Goal: Information Seeking & Learning: Stay updated

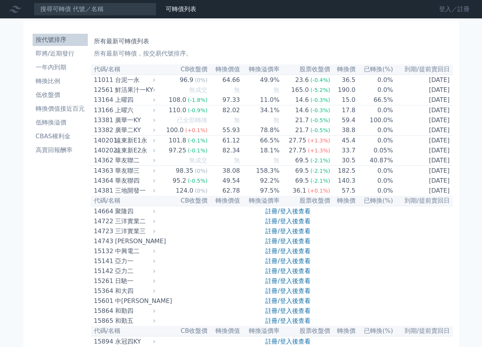
click at [462, 9] on link "登入／註冊" at bounding box center [454, 9] width 43 height 12
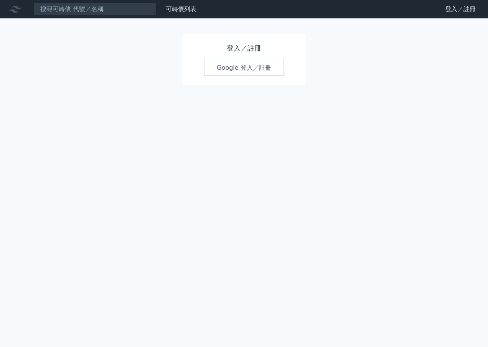
drag, startPoint x: 263, startPoint y: 56, endPoint x: 260, endPoint y: 66, distance: 10.7
click at [263, 56] on div "登入／註冊 Google 登入／註冊" at bounding box center [243, 59] width 123 height 51
click at [260, 66] on link "Google 登入／註冊" at bounding box center [244, 68] width 80 height 16
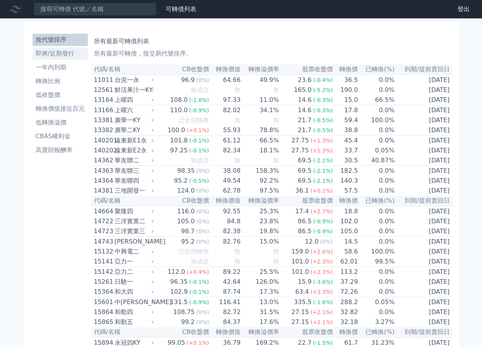
click at [67, 55] on li "即將/近期發行" at bounding box center [60, 53] width 55 height 9
